Goal: Task Accomplishment & Management: Manage account settings

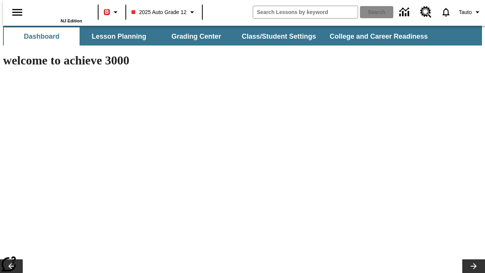
type input "-1"
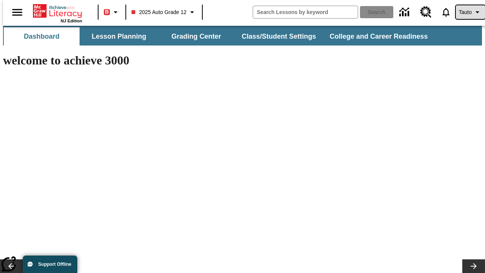
click at [467, 12] on span "Tauto" at bounding box center [465, 12] width 13 height 8
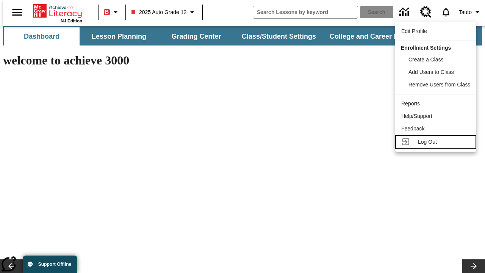
click at [437, 142] on span "Log Out" at bounding box center [427, 142] width 19 height 6
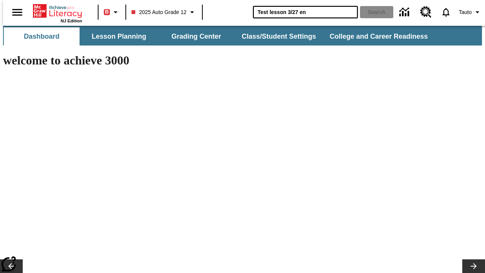
type input "Test lesson 3/27 en"
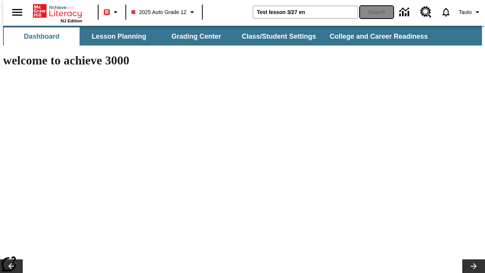
click at [372, 12] on button "Search" at bounding box center [376, 12] width 33 height 12
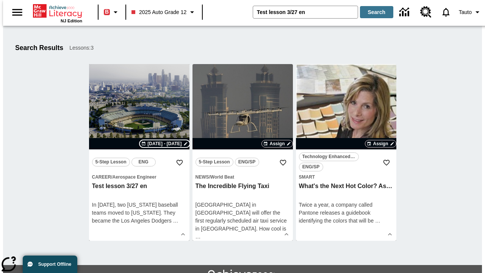
click at [165, 144] on span "Sep 01 - Sep 01" at bounding box center [165, 143] width 34 height 7
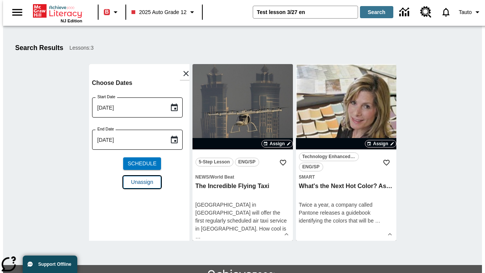
click at [139, 178] on span "Unassign" at bounding box center [142, 182] width 22 height 8
